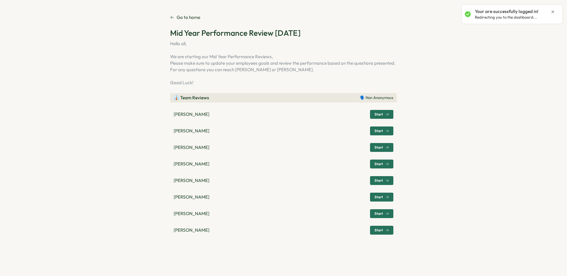
click at [172, 14] on link "Go to home" at bounding box center [185, 17] width 30 height 6
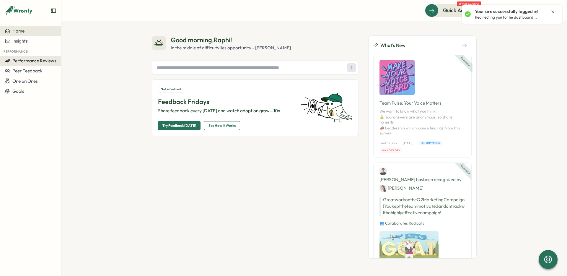
click at [27, 56] on button "Performance Reviews" at bounding box center [30, 61] width 61 height 10
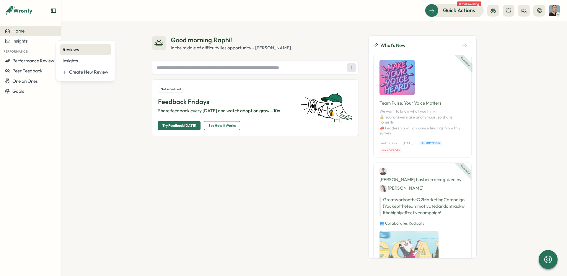
click at [67, 51] on div "Reviews" at bounding box center [86, 49] width 46 height 6
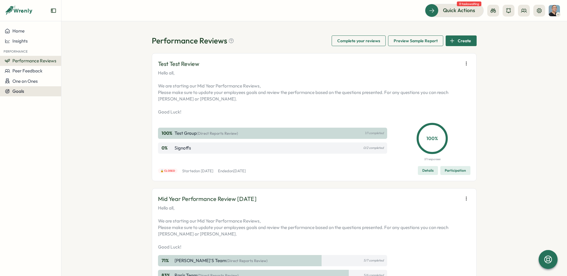
click at [18, 91] on span "Goals" at bounding box center [18, 91] width 12 height 6
